Goal: Find specific page/section: Find specific page/section

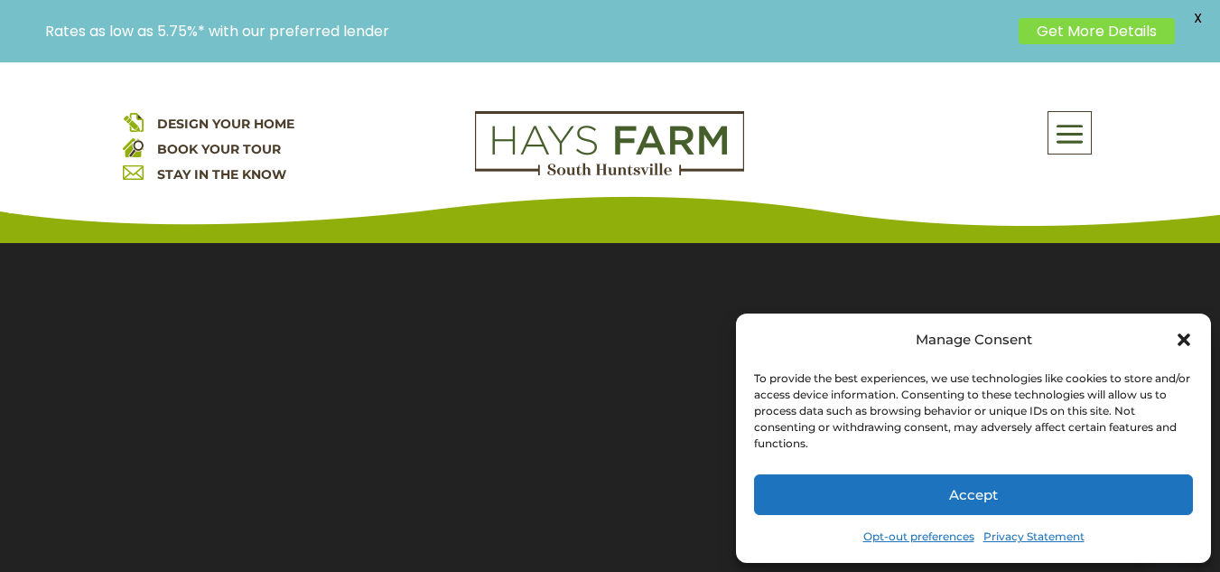
scroll to position [499, 0]
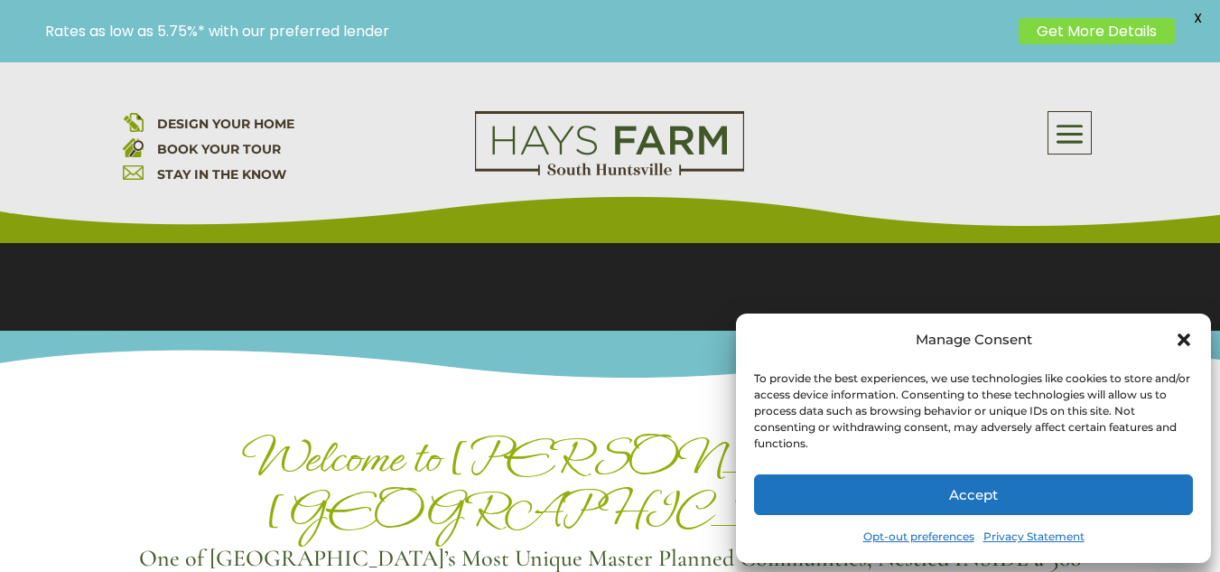
click at [1182, 336] on icon "Close dialog" at bounding box center [1183, 339] width 13 height 13
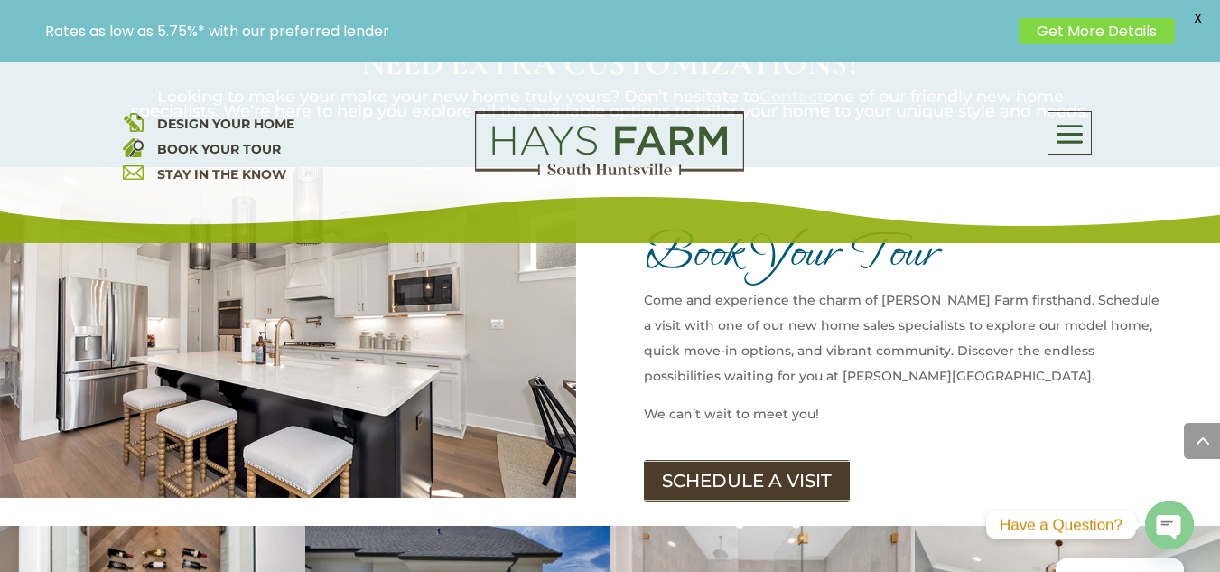
scroll to position [1672, 0]
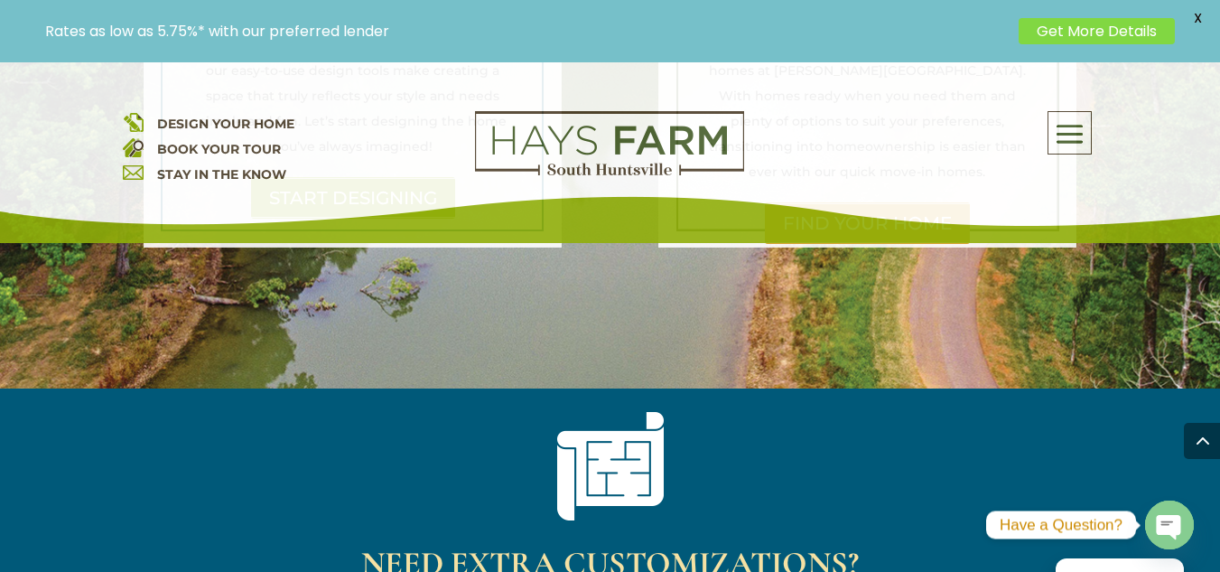
click at [1077, 136] on span at bounding box center [1069, 135] width 42 height 42
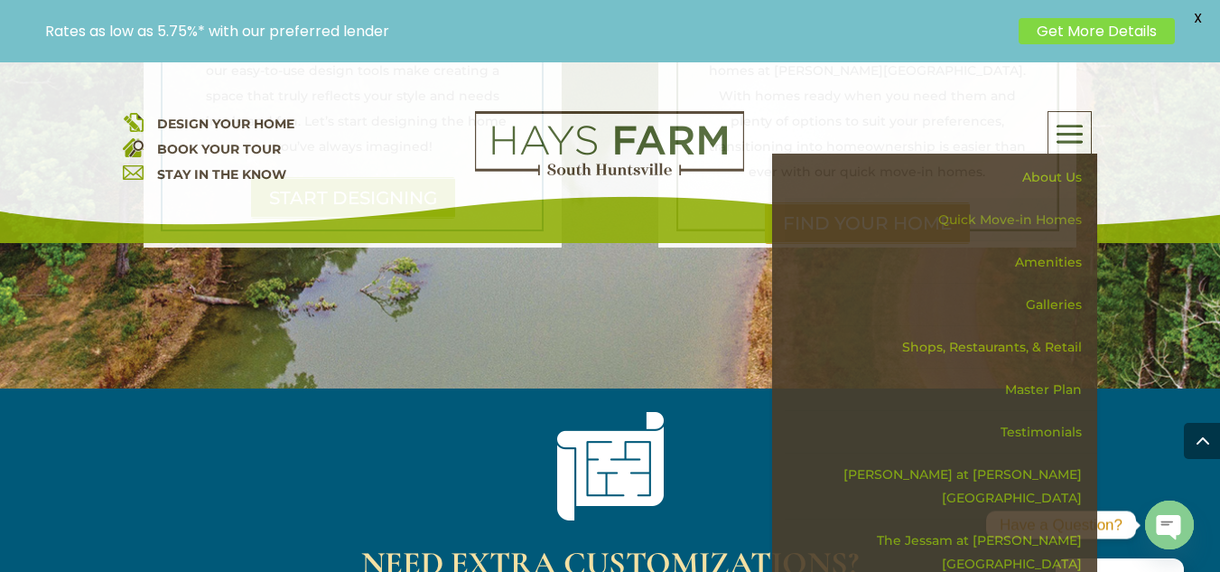
click at [1065, 218] on link "Quick Move-in Homes" at bounding box center [941, 220] width 312 height 42
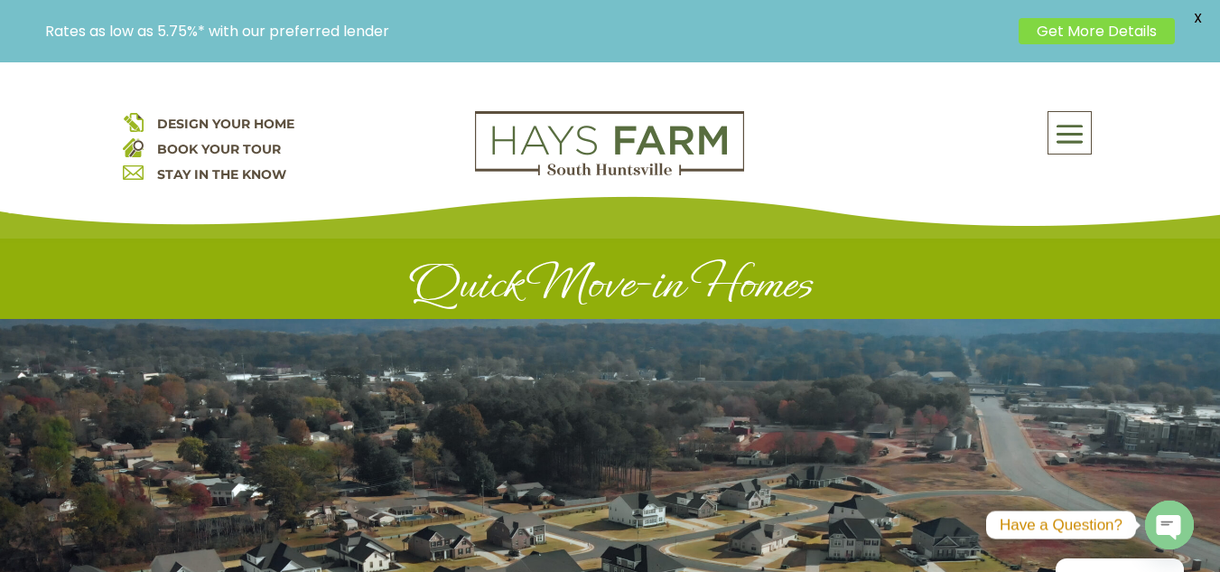
scroll to position [499, 0]
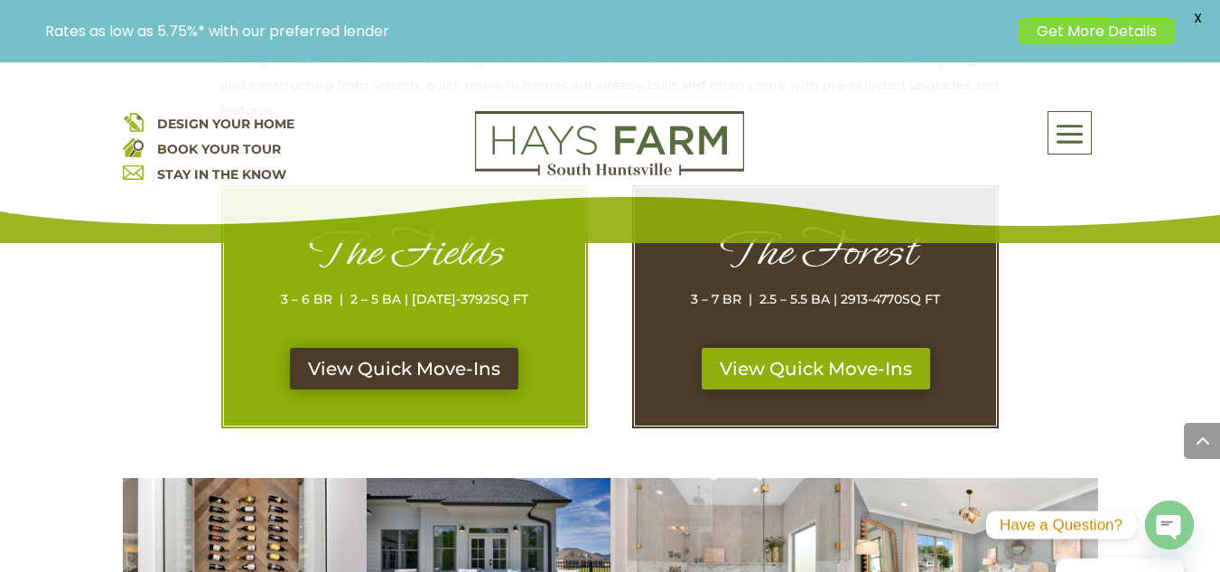
scroll to position [903, 0]
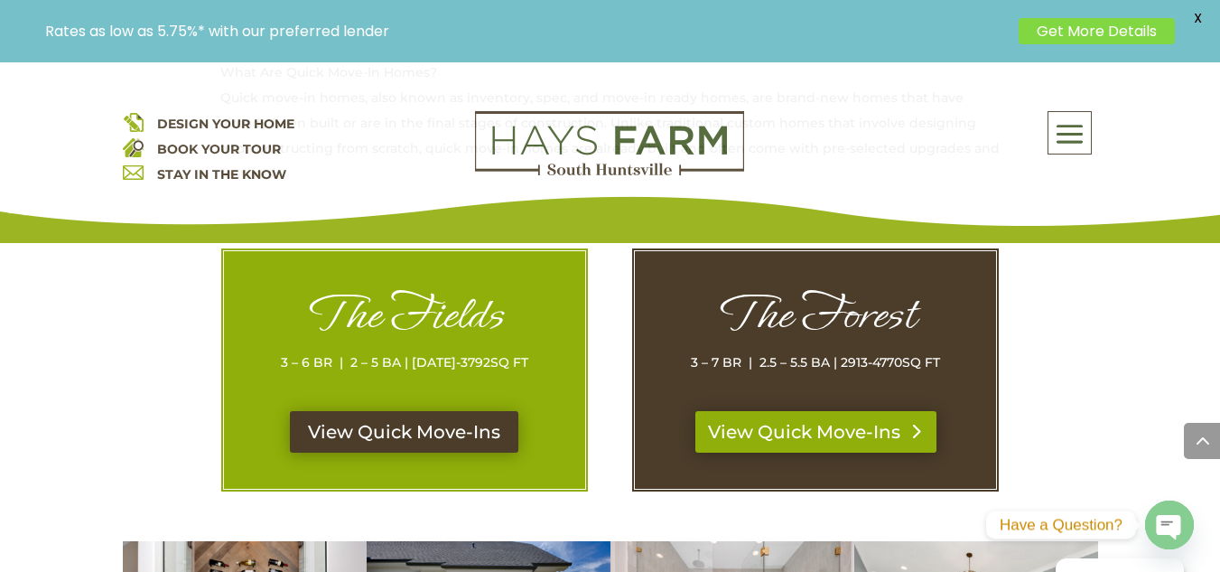
click at [896, 439] on link "View Quick Move-Ins" at bounding box center [815, 432] width 241 height 42
click at [401, 438] on link "View Quick Move-Ins" at bounding box center [404, 432] width 241 height 42
